Goal: Task Accomplishment & Management: Use online tool/utility

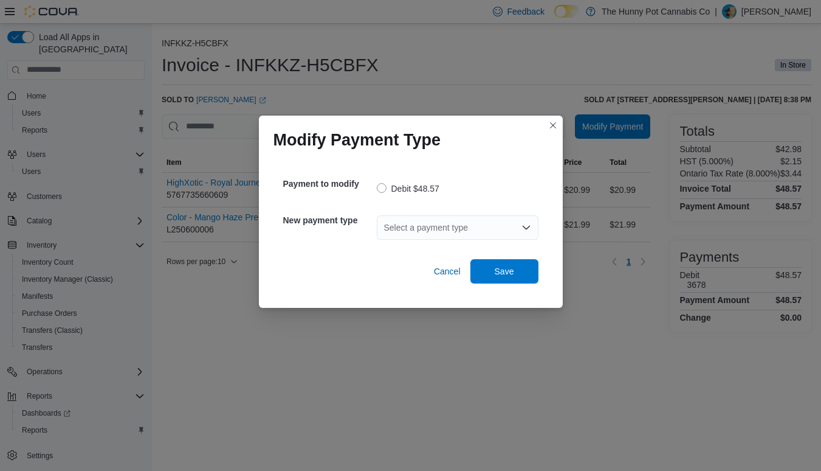
click at [412, 226] on div "Select a payment type" at bounding box center [458, 227] width 162 height 24
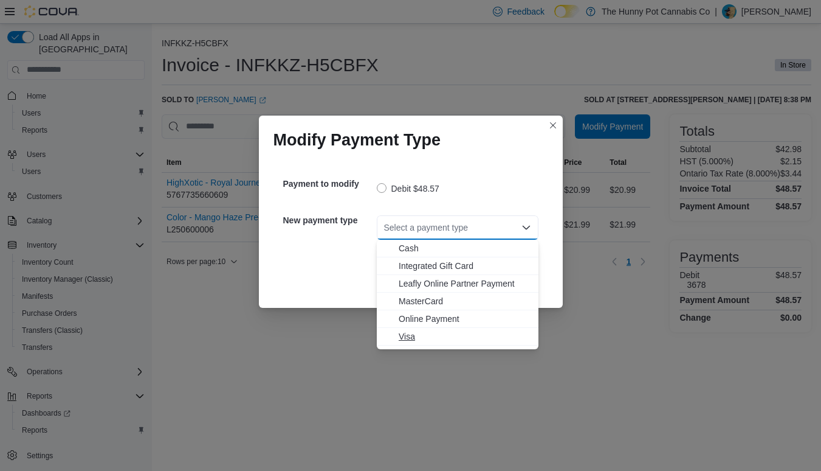
click at [408, 339] on span "Visa" at bounding box center [465, 336] width 133 height 12
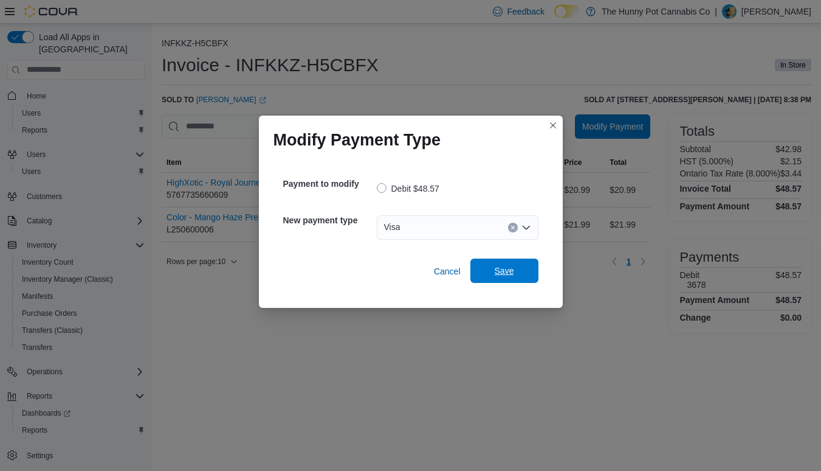
click at [511, 266] on span "Save" at bounding box center [504, 270] width 19 height 12
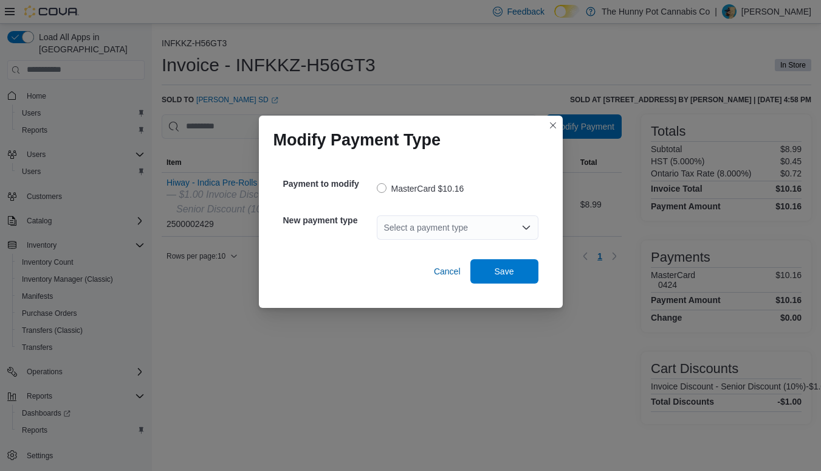
click at [430, 225] on div "Select a payment type" at bounding box center [458, 227] width 162 height 24
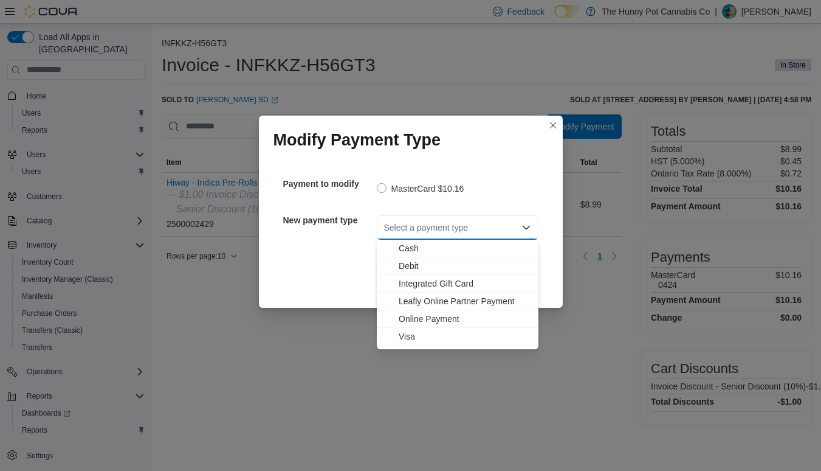
drag, startPoint x: 407, startPoint y: 334, endPoint x: 412, endPoint y: 328, distance: 6.9
click at [407, 334] on span "Visa" at bounding box center [465, 336] width 133 height 12
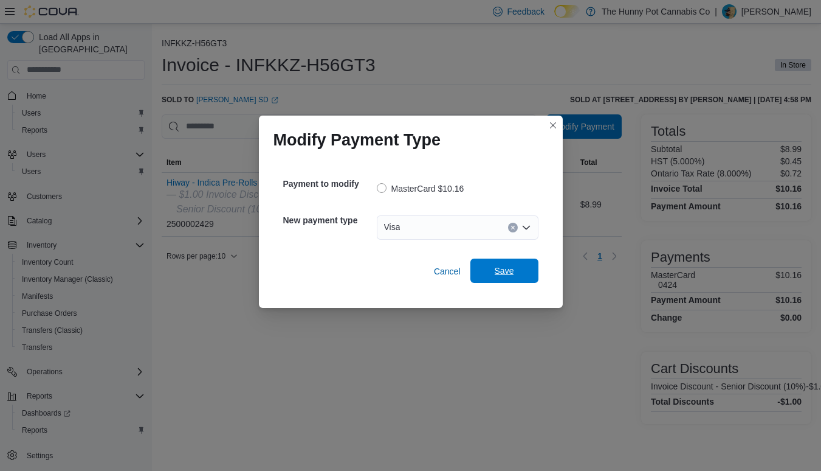
click at [500, 271] on span "Save" at bounding box center [504, 270] width 19 height 12
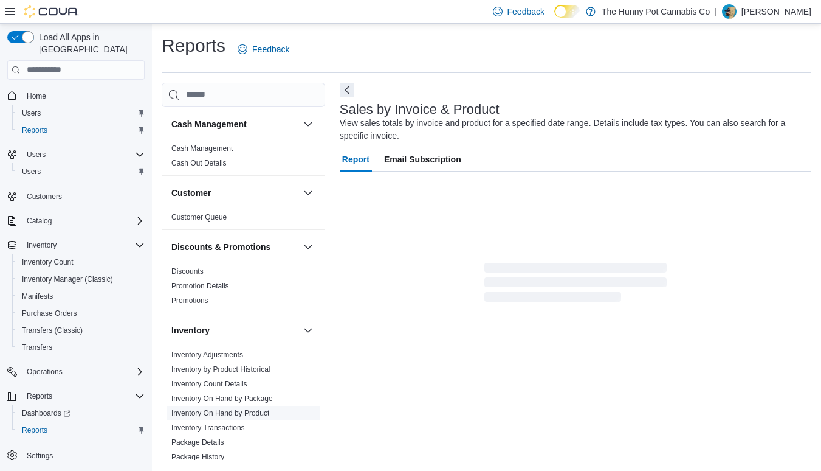
scroll to position [40, 0]
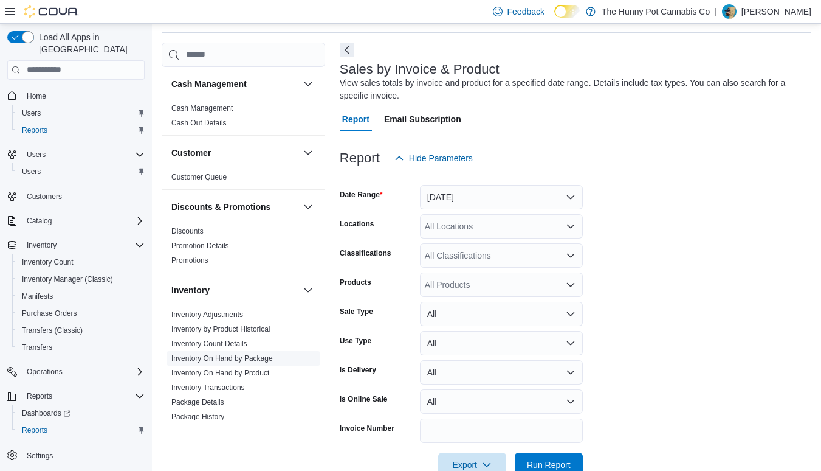
click at [245, 358] on link "Inventory On Hand by Package" at bounding box center [222, 358] width 102 height 9
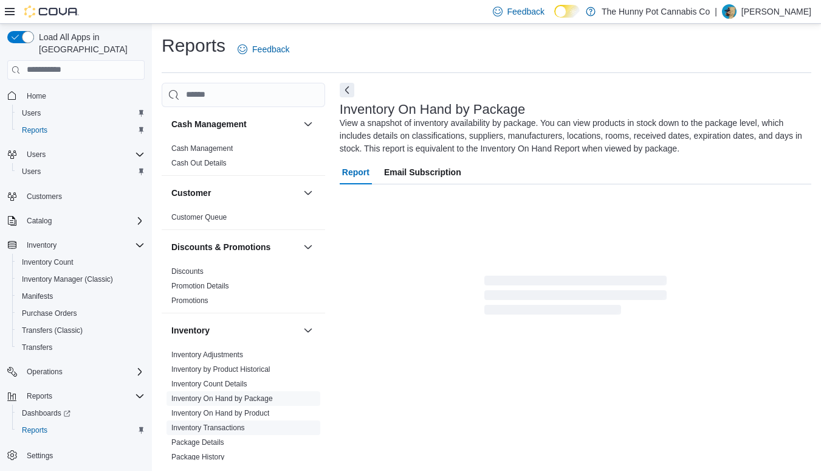
scroll to position [13, 0]
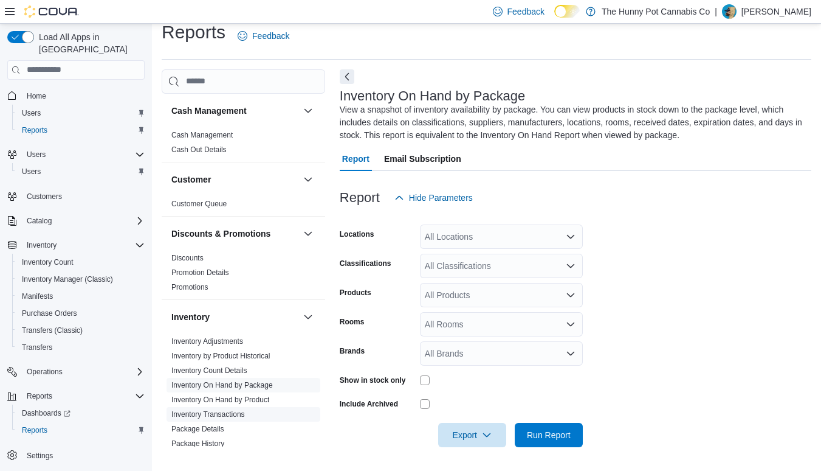
click at [244, 407] on span "Inventory Transactions" at bounding box center [244, 414] width 154 height 15
click at [247, 396] on link "Inventory On Hand by Product" at bounding box center [220, 399] width 98 height 9
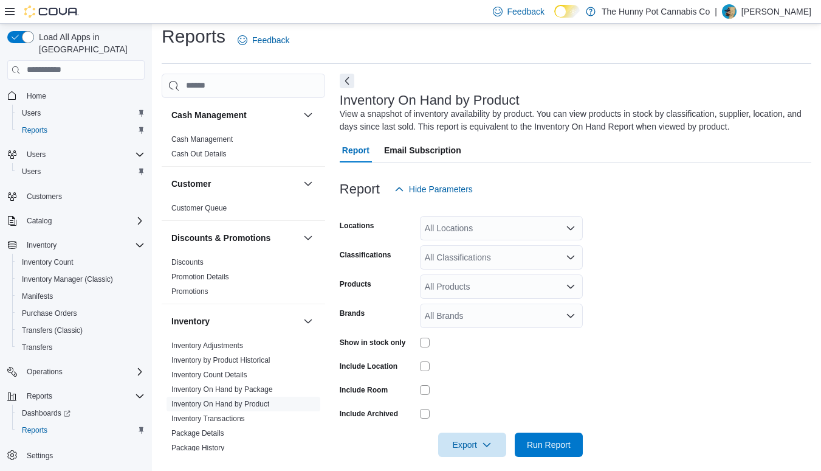
scroll to position [19, 0]
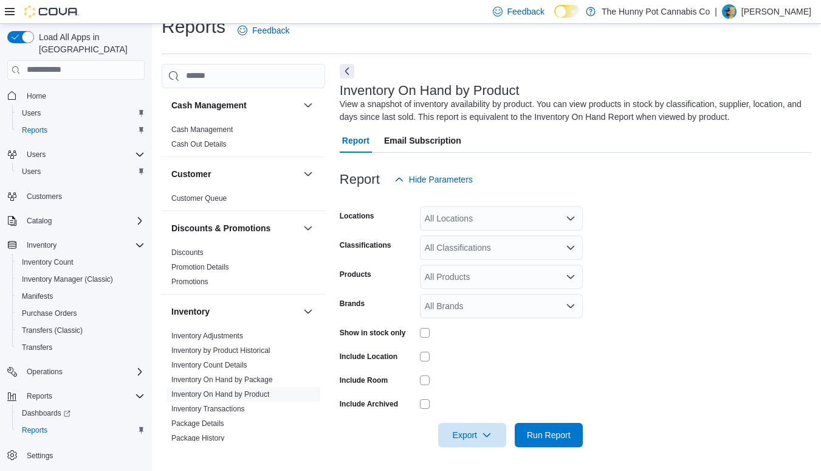
click at [528, 225] on div "All Locations" at bounding box center [501, 218] width 163 height 24
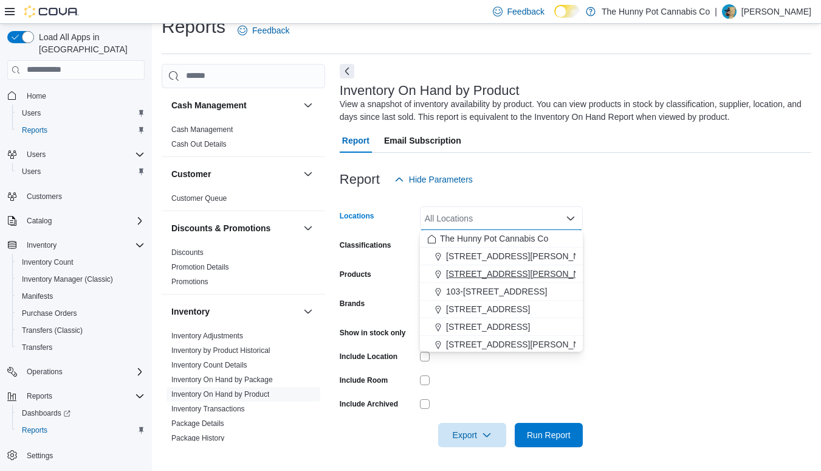
scroll to position [47, 0]
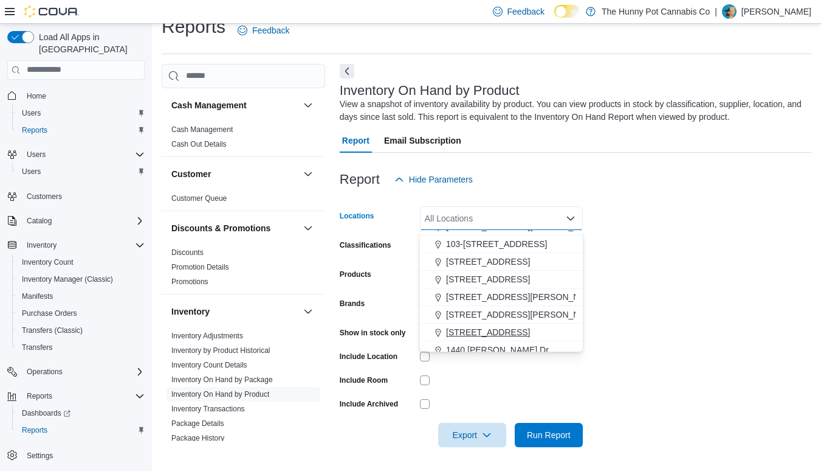
click at [485, 334] on span "[STREET_ADDRESS]" at bounding box center [488, 332] width 84 height 12
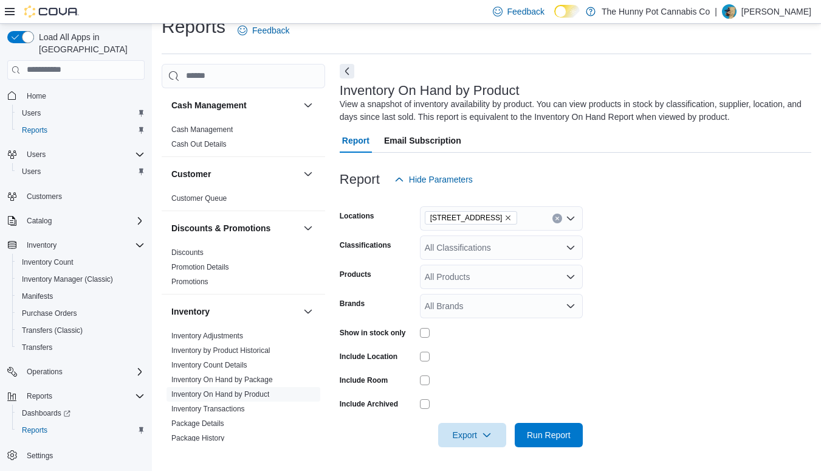
click at [663, 351] on form "Locations [STREET_ADDRESS] Classifications All Classifications Products All Pro…" at bounding box center [576, 319] width 472 height 255
click at [553, 438] on span "Run Report" at bounding box center [549, 434] width 44 height 12
click at [488, 438] on icon "button" at bounding box center [487, 434] width 10 height 10
click at [483, 390] on span "Export to Csv" at bounding box center [474, 386] width 55 height 10
click at [646, 215] on form "Locations [STREET_ADDRESS] Classifications All Classifications Products All Pro…" at bounding box center [576, 319] width 472 height 255
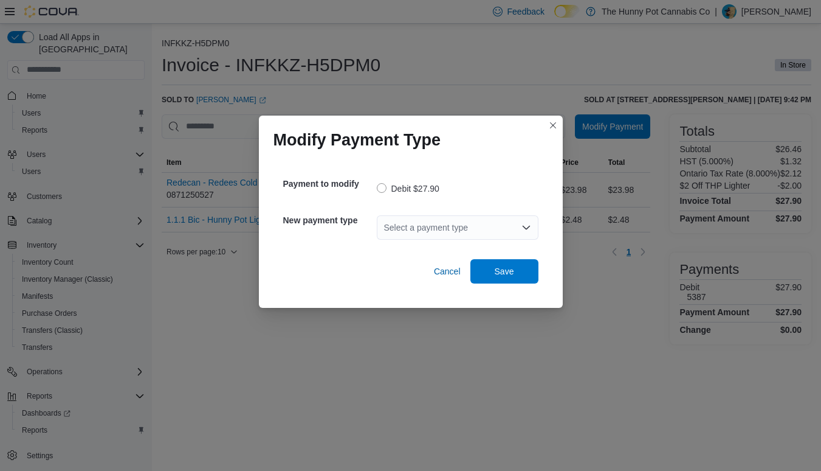
click at [441, 227] on div "Select a payment type" at bounding box center [458, 227] width 162 height 24
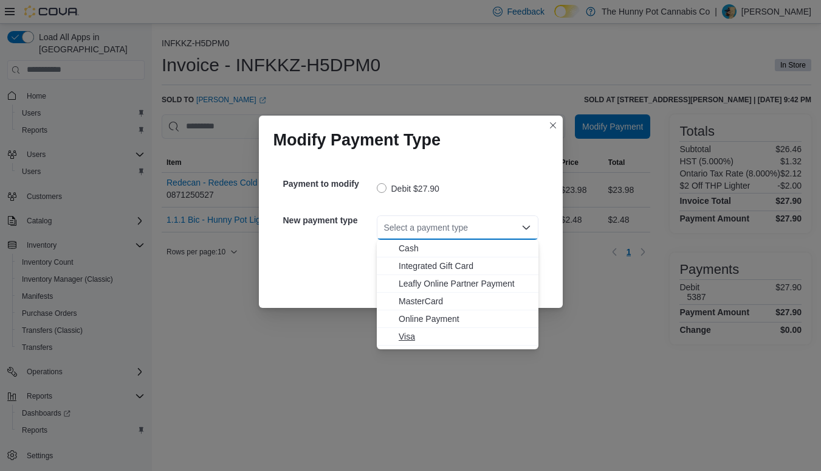
click at [412, 337] on span "Visa" at bounding box center [465, 336] width 133 height 12
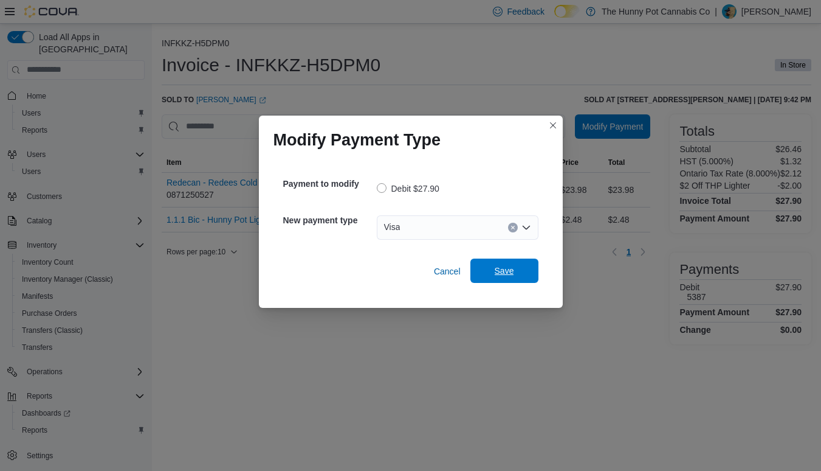
click at [504, 263] on span "Save" at bounding box center [505, 270] width 54 height 24
